Goal: Submit feedback/report problem: Submit feedback/report problem

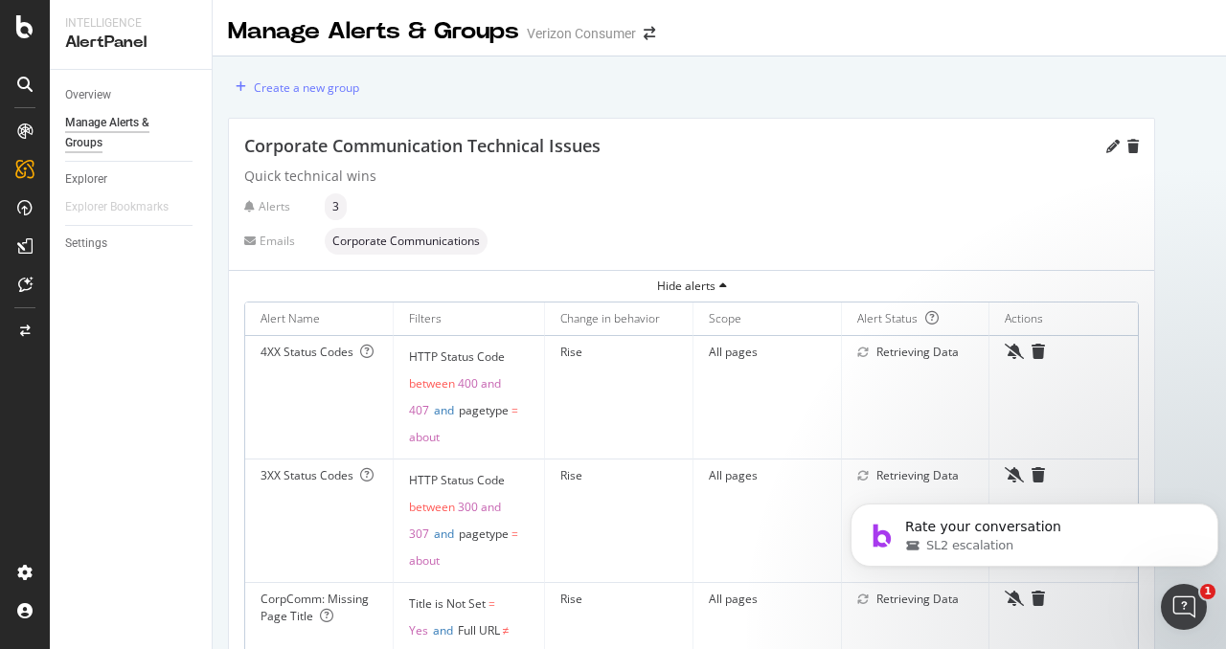
scroll to position [163, 0]
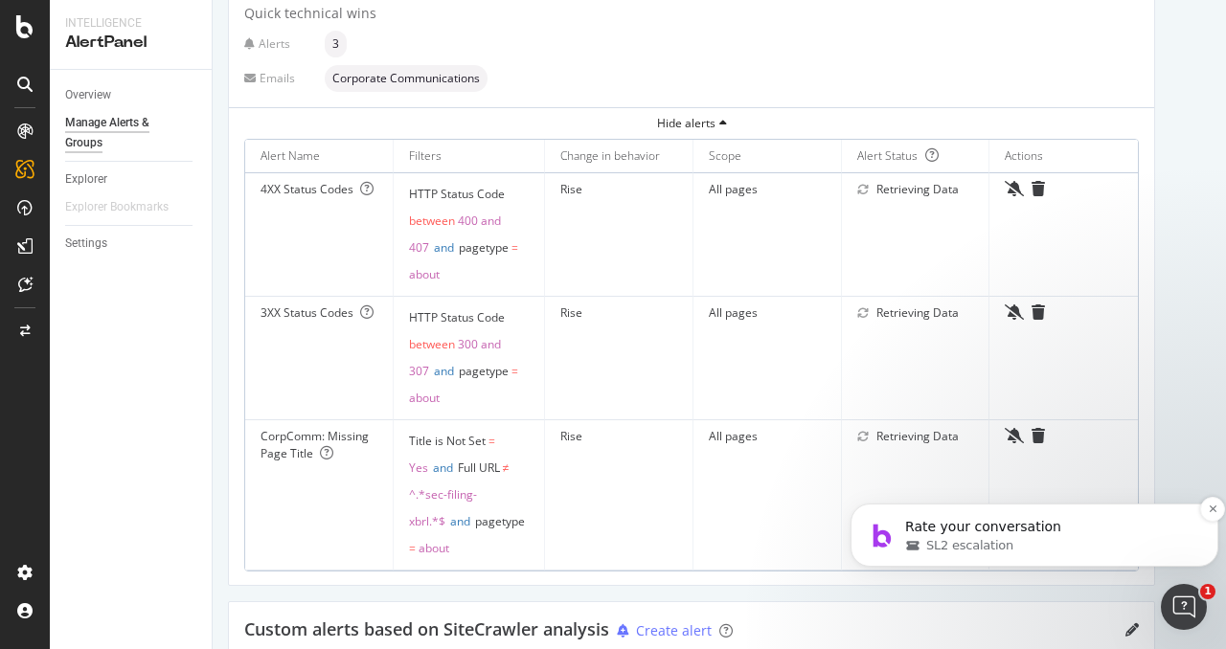
click at [1033, 545] on div "SL2 escalation" at bounding box center [1049, 545] width 289 height 17
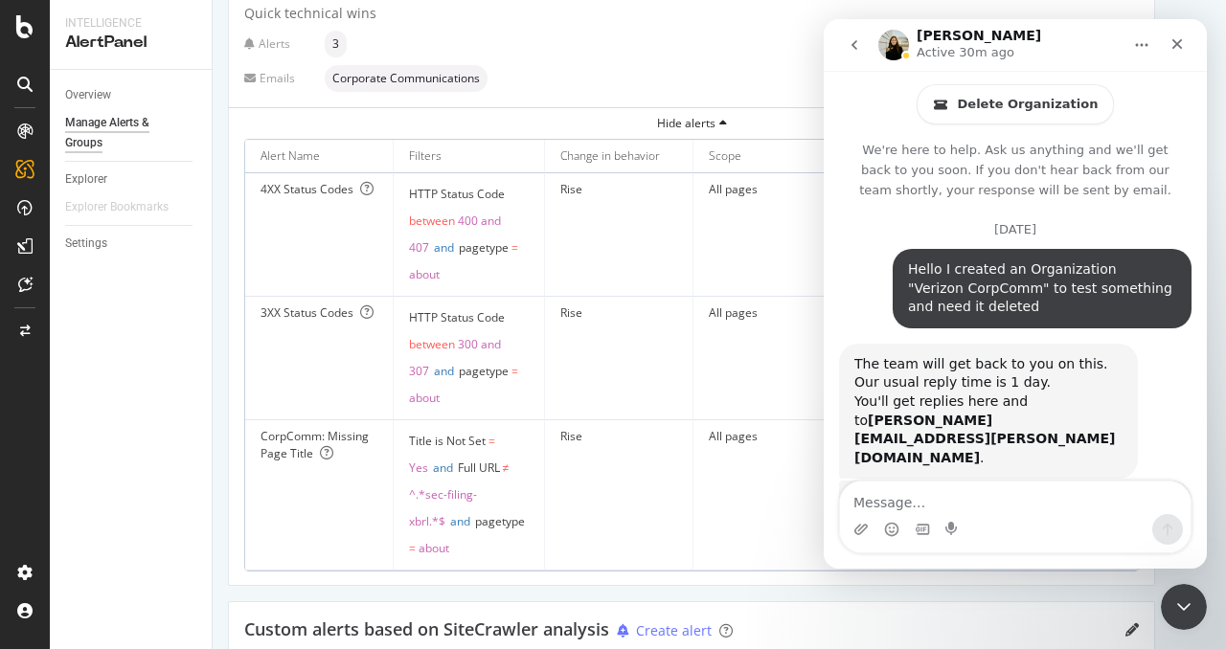
type textarea "o"
type textarea "W"
type textarea "This was a wonderful experience fof helping me fix an error on my part. As well…"
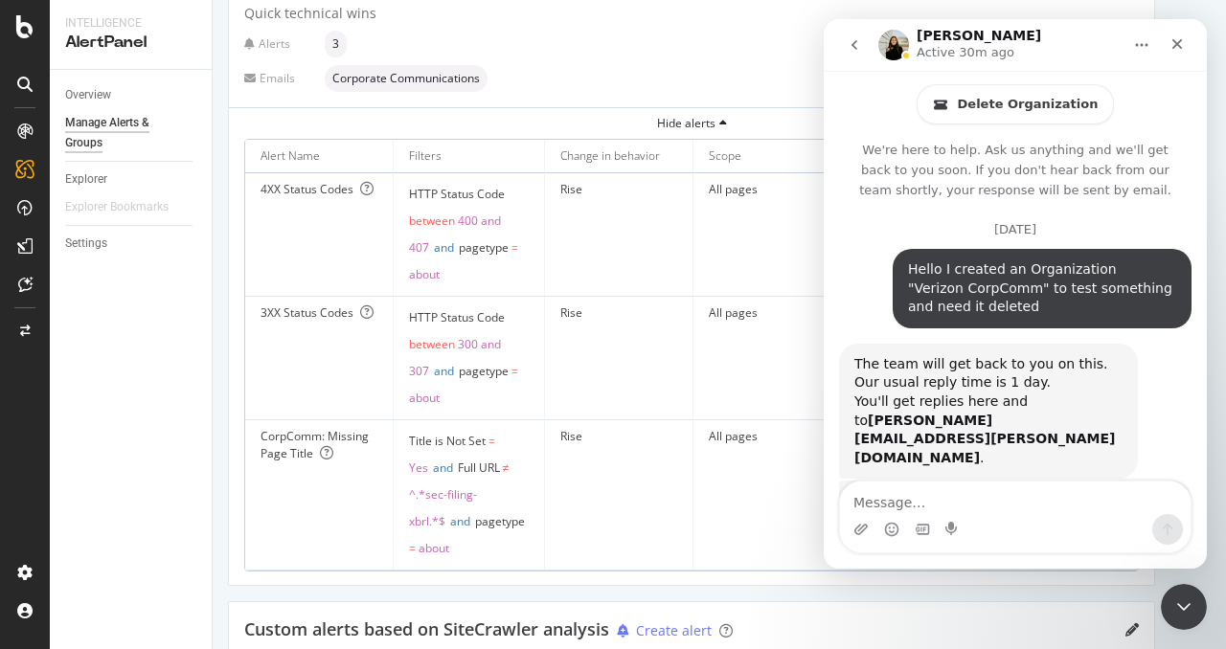
click at [1006, 512] on textarea "Message…" at bounding box center [1015, 498] width 351 height 33
click at [737, 52] on div "Alerts 3" at bounding box center [691, 44] width 895 height 27
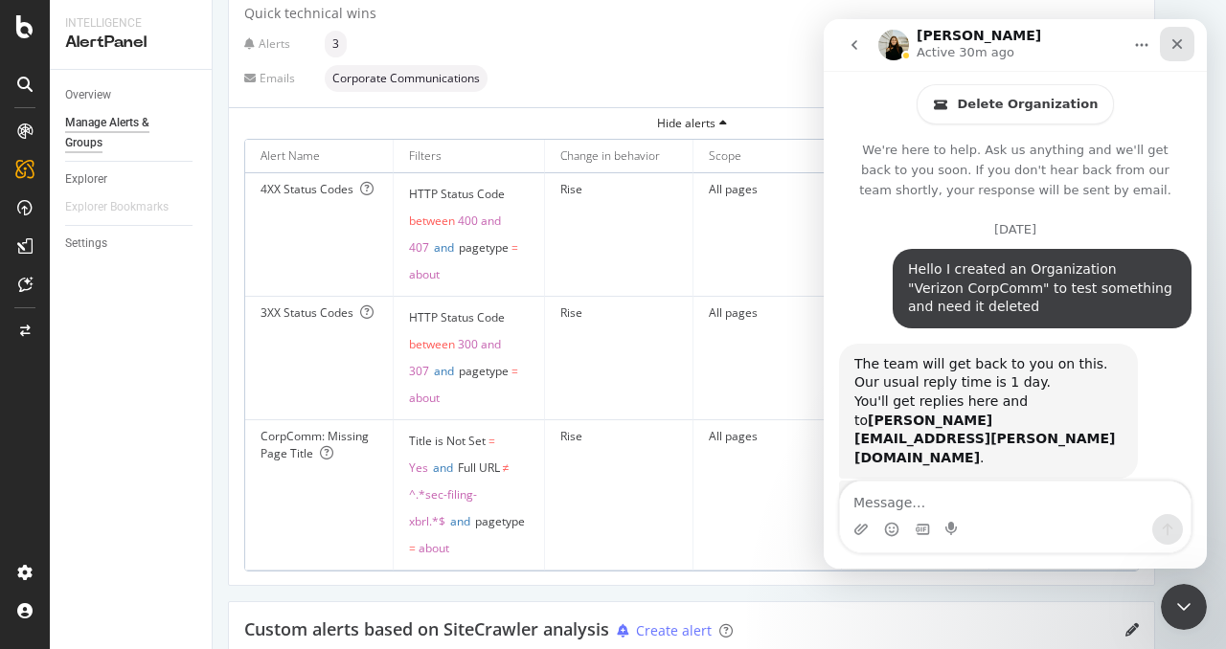
click at [1180, 38] on icon "Close" at bounding box center [1177, 43] width 15 height 15
click at [1172, 53] on div "Close" at bounding box center [1177, 44] width 34 height 34
